Goal: Task Accomplishment & Management: Complete application form

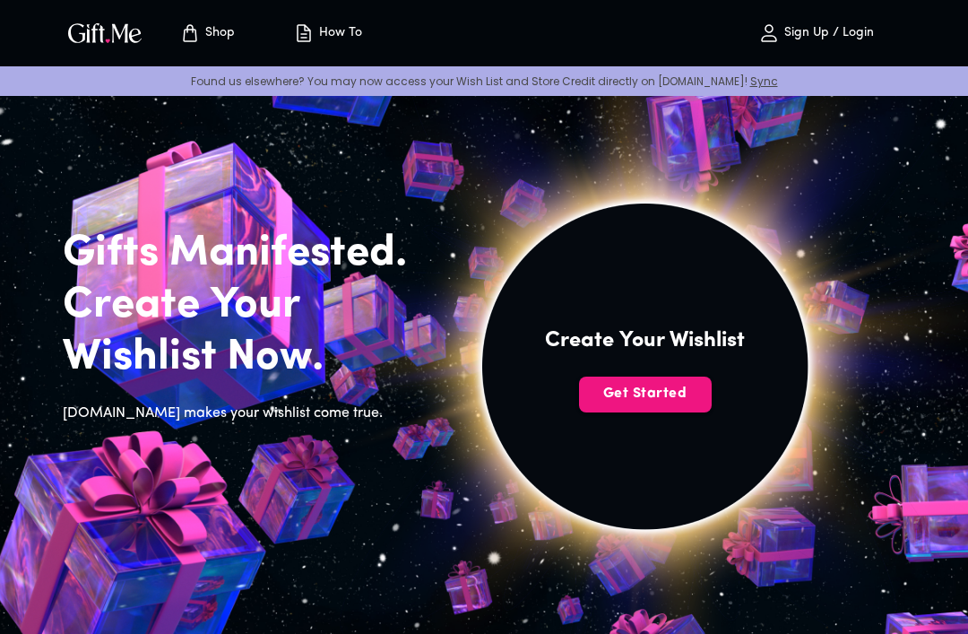
click at [681, 396] on span "Get Started" at bounding box center [645, 394] width 133 height 20
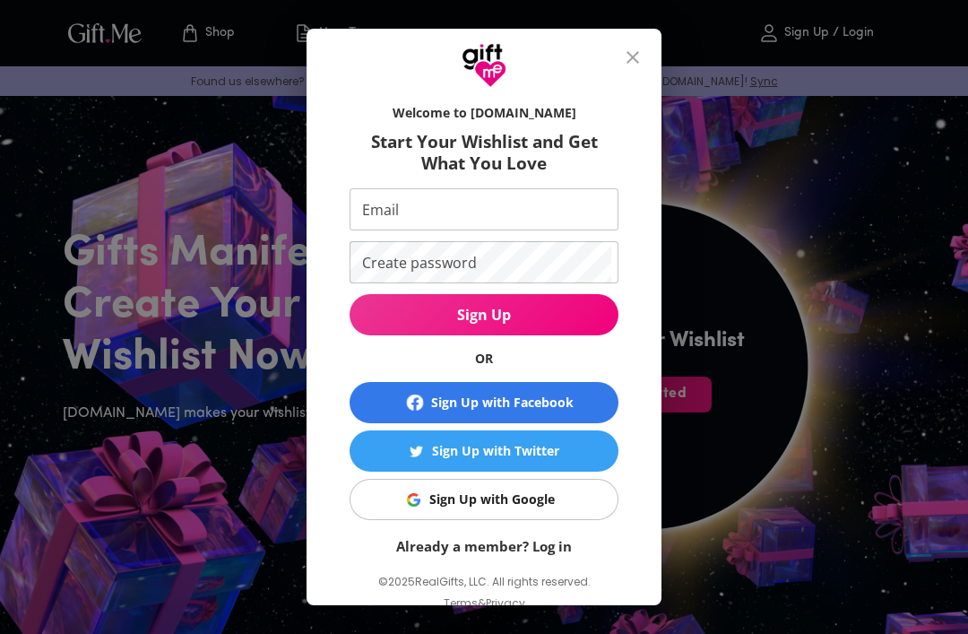
click at [537, 489] on button "Sign Up with Google" at bounding box center [484, 499] width 269 height 41
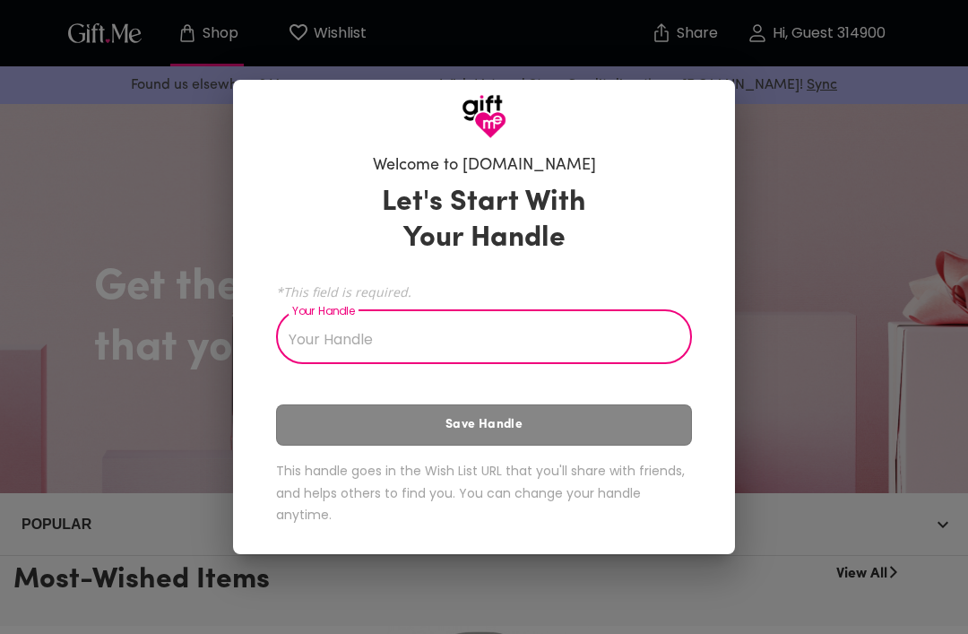
click at [832, 263] on div "Welcome to [DOMAIN_NAME] Let's Start With Your Handle *This field is required. …" at bounding box center [484, 317] width 968 height 634
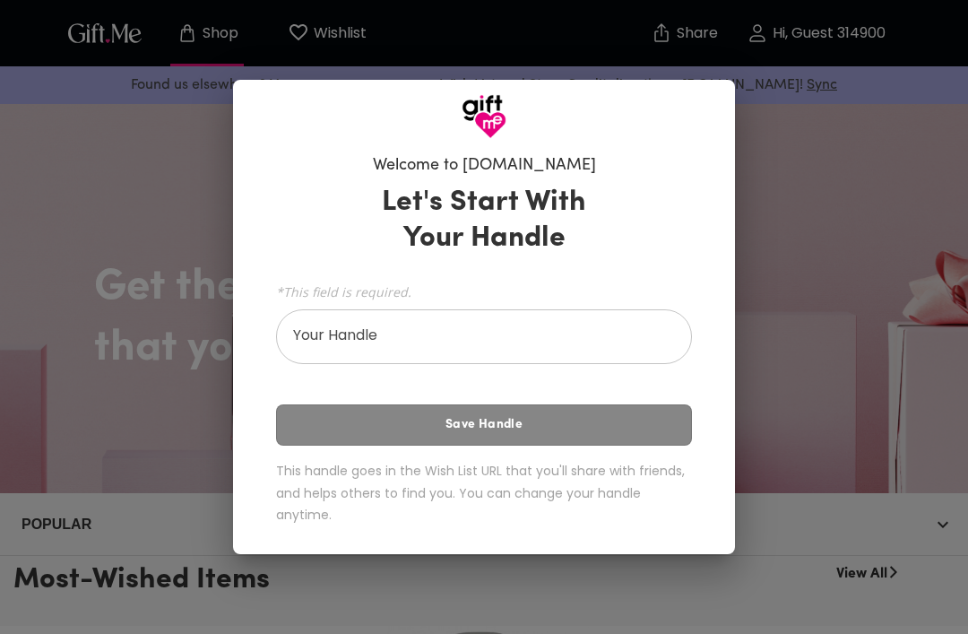
click at [529, 339] on input "Your Handle" at bounding box center [474, 339] width 396 height 50
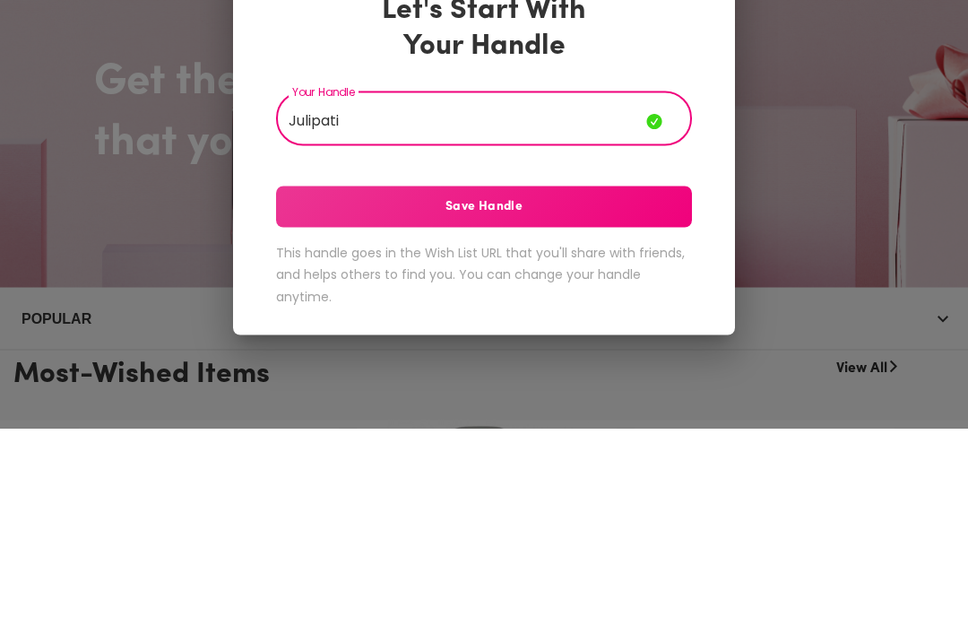
type input "Julipati"
click at [564, 402] on span "Save Handle" at bounding box center [484, 412] width 416 height 20
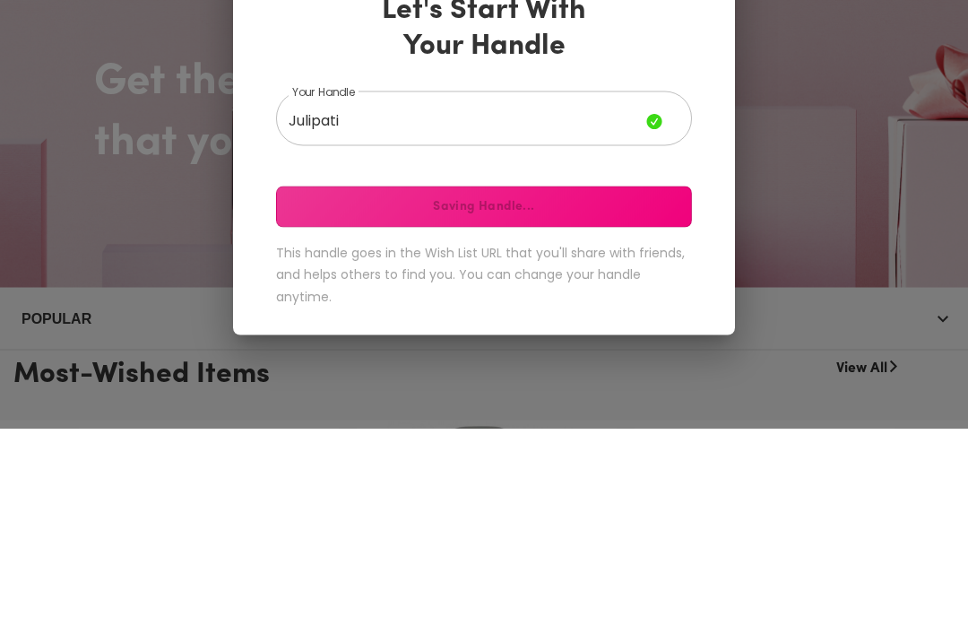
scroll to position [206, 0]
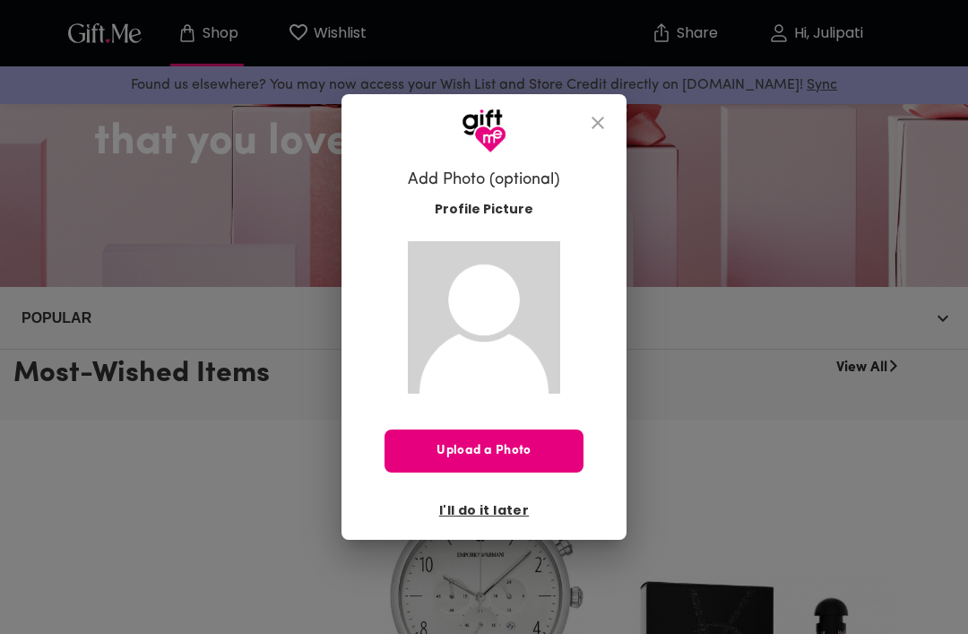
click at [479, 503] on span "I'll do it later" at bounding box center [484, 510] width 90 height 20
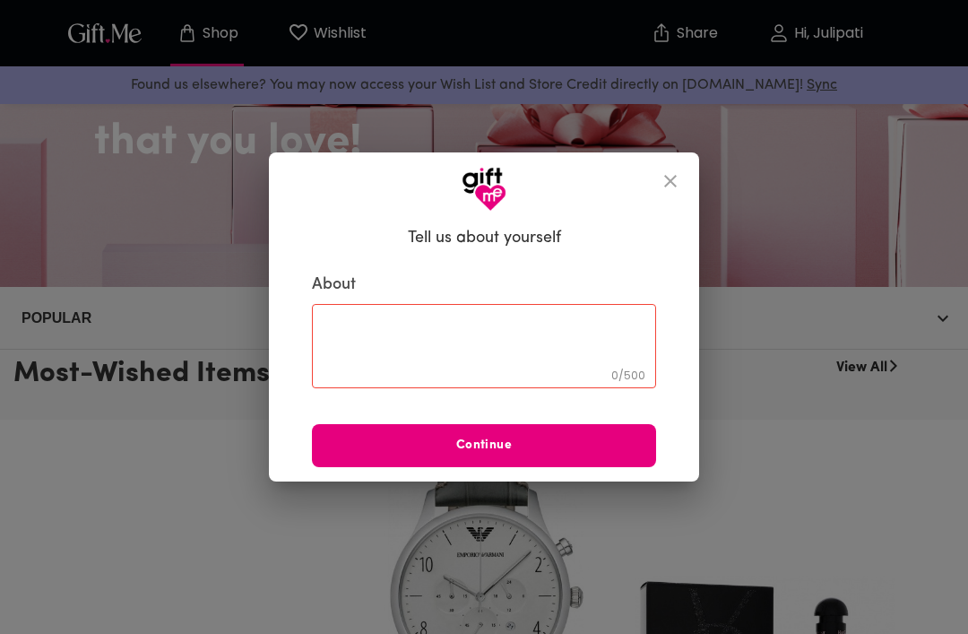
click at [668, 188] on icon "close" at bounding box center [671, 181] width 22 height 22
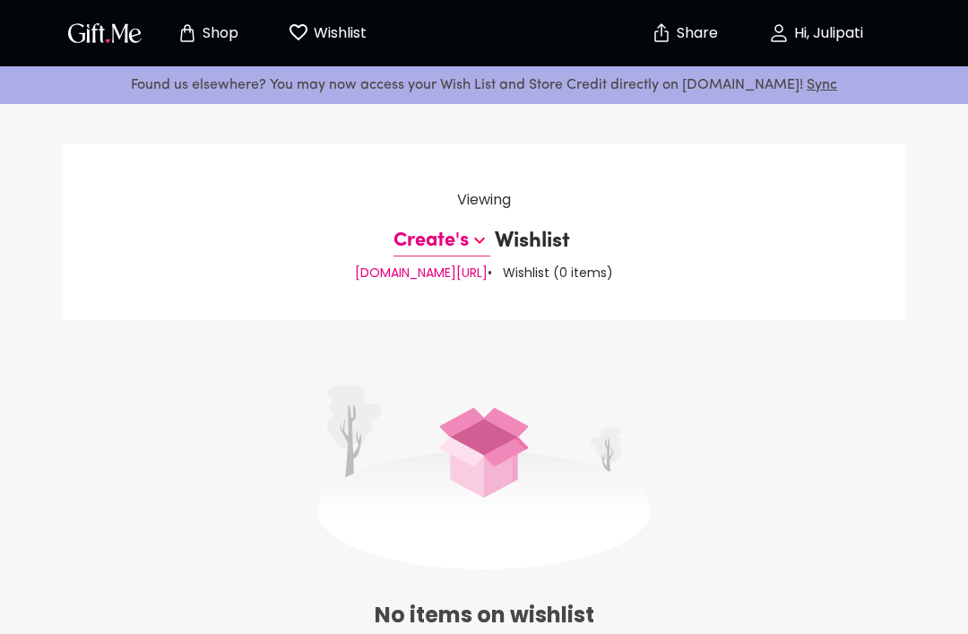
click at [466, 237] on p "Create's" at bounding box center [431, 241] width 75 height 29
click at [108, 12] on div "Shop Wishlist 0" at bounding box center [225, 32] width 324 height 57
click at [107, 23] on img "button" at bounding box center [105, 33] width 81 height 26
